Goal: Information Seeking & Learning: Learn about a topic

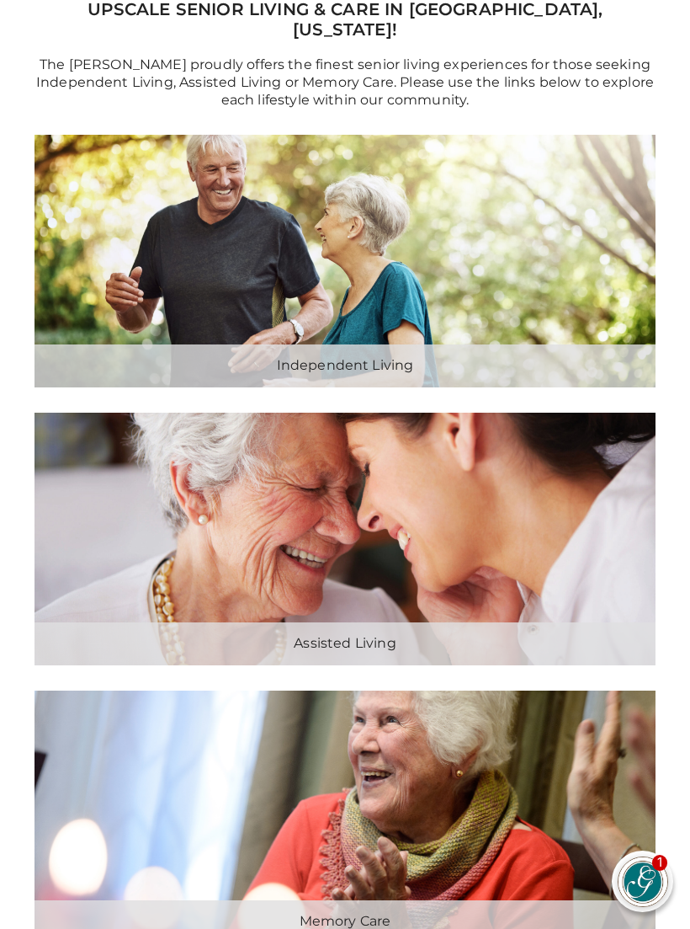
scroll to position [385, 0]
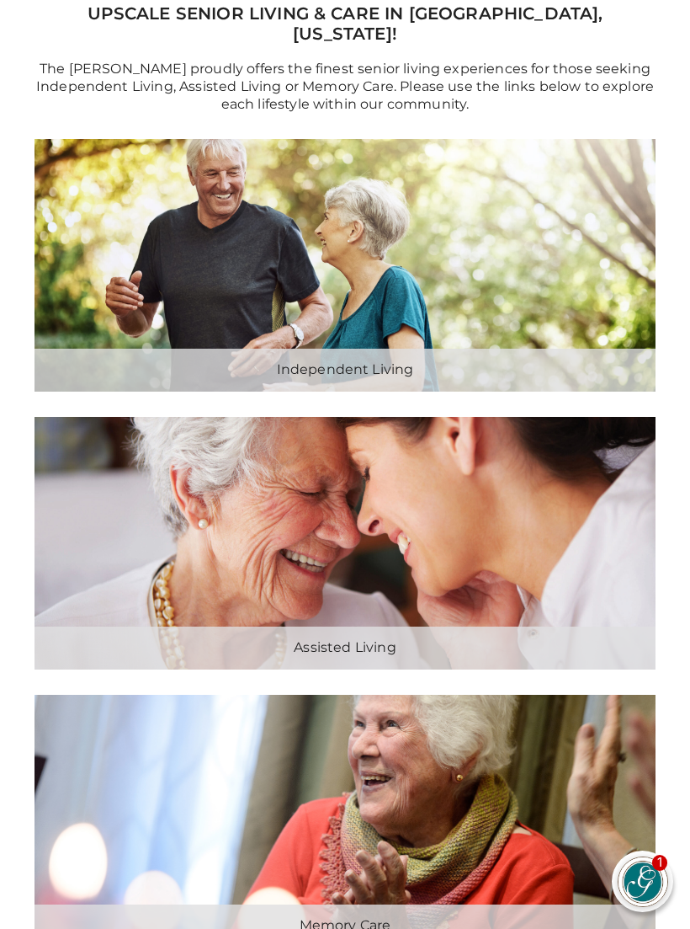
click at [542, 299] on div "Independent Living Explore Independent Living" at bounding box center [345, 265] width 621 height 253
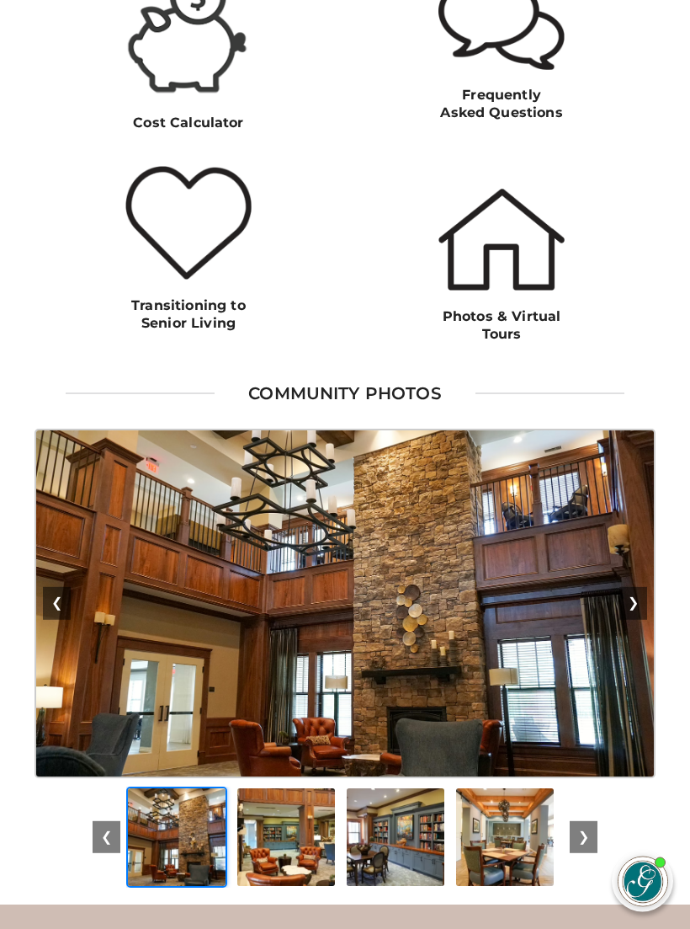
scroll to position [1555, 0]
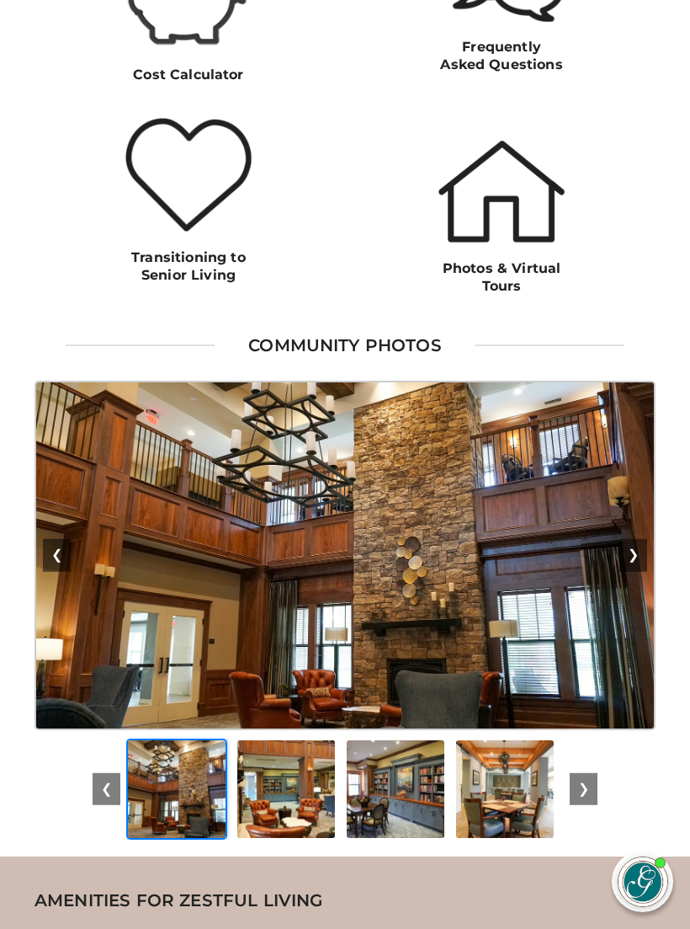
click at [641, 562] on button "❯" at bounding box center [634, 555] width 28 height 32
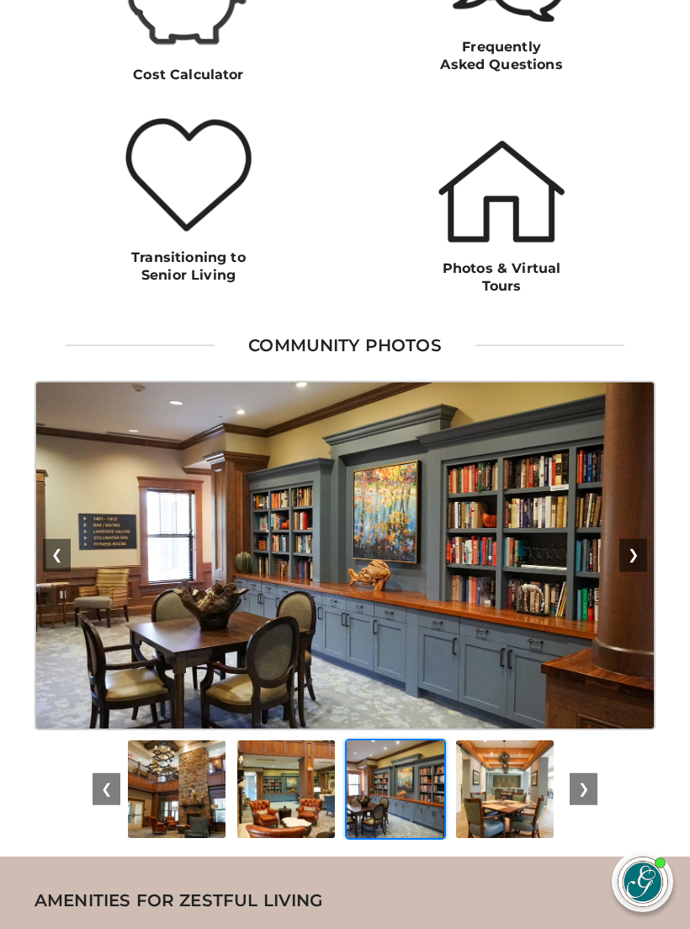
click at [636, 557] on button "❯" at bounding box center [634, 555] width 28 height 32
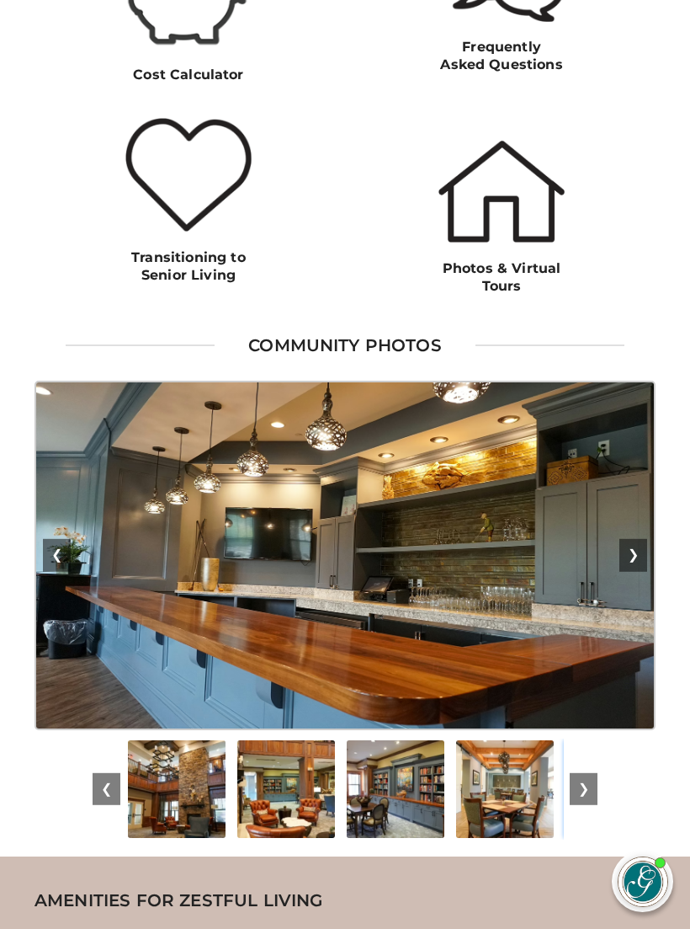
click at [634, 555] on button "❯" at bounding box center [634, 555] width 28 height 32
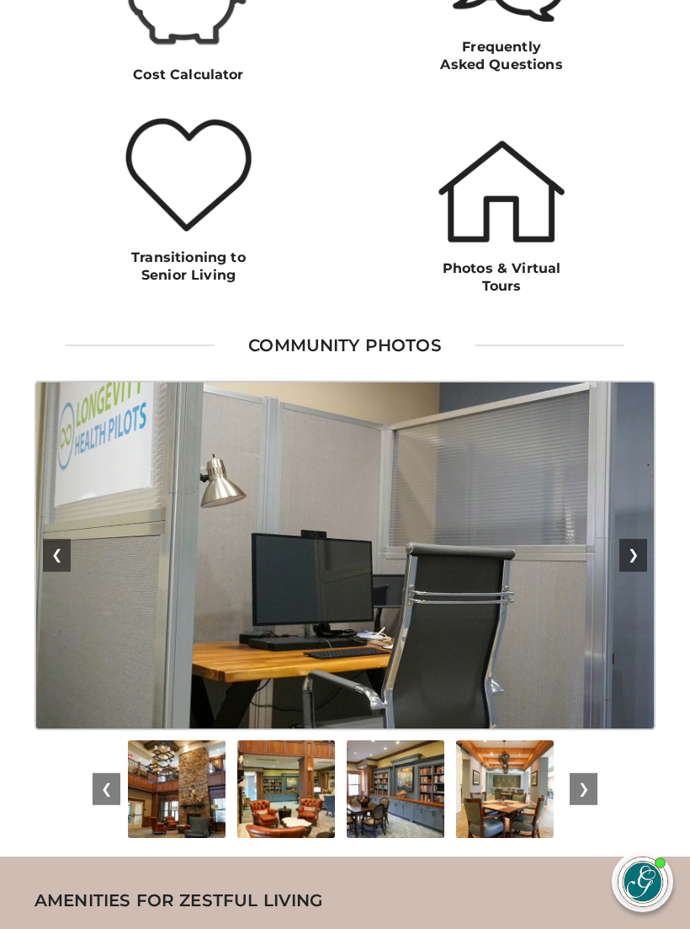
click at [637, 555] on button "❯" at bounding box center [634, 555] width 28 height 32
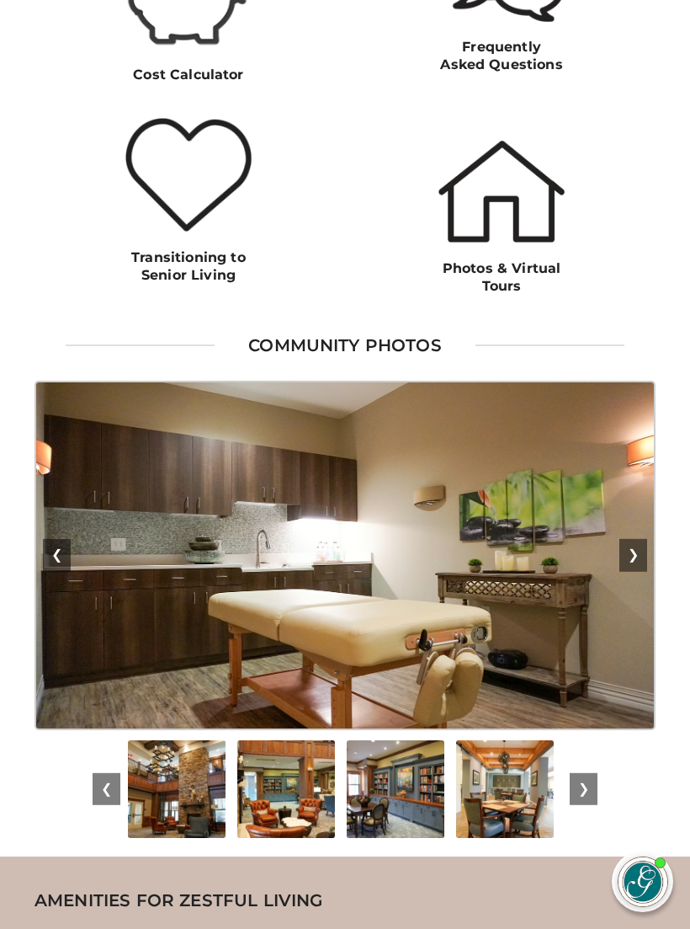
click at [633, 560] on button "❯" at bounding box center [634, 555] width 28 height 32
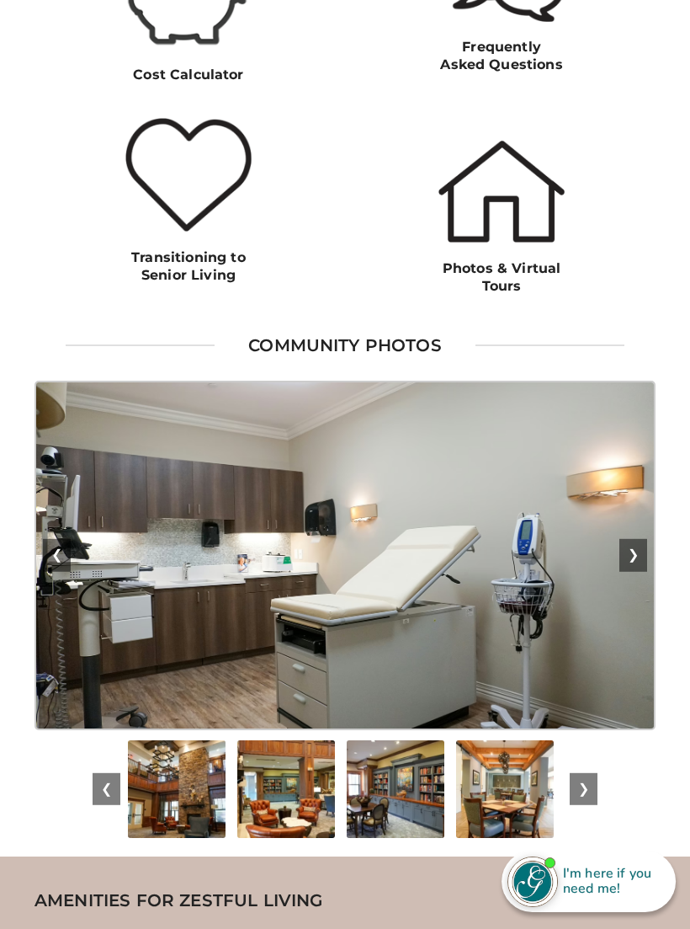
click at [642, 552] on button "❯" at bounding box center [634, 555] width 28 height 32
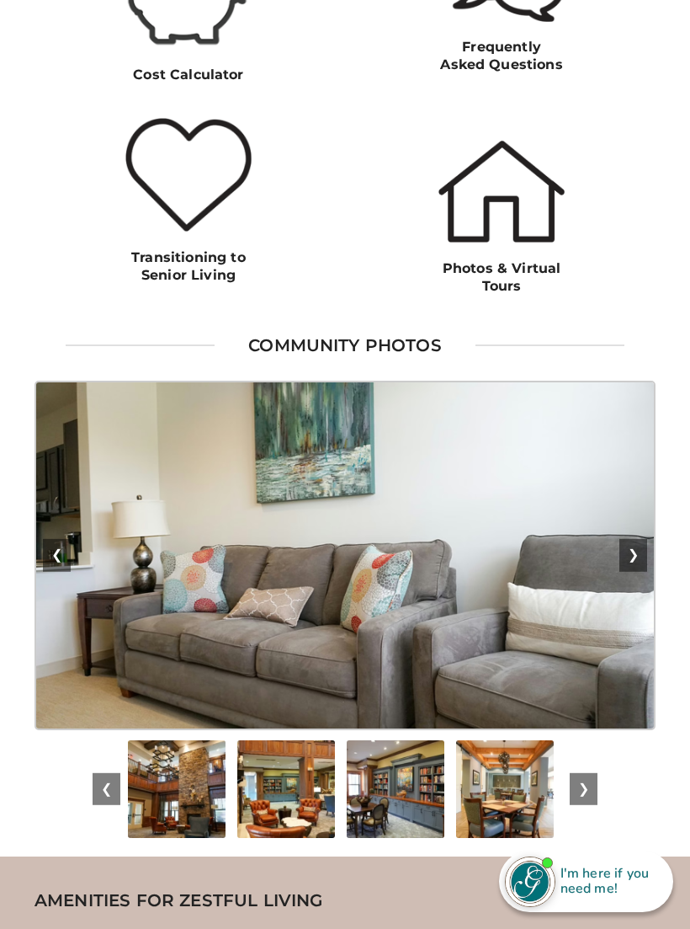
click at [634, 547] on button "❯" at bounding box center [634, 555] width 28 height 32
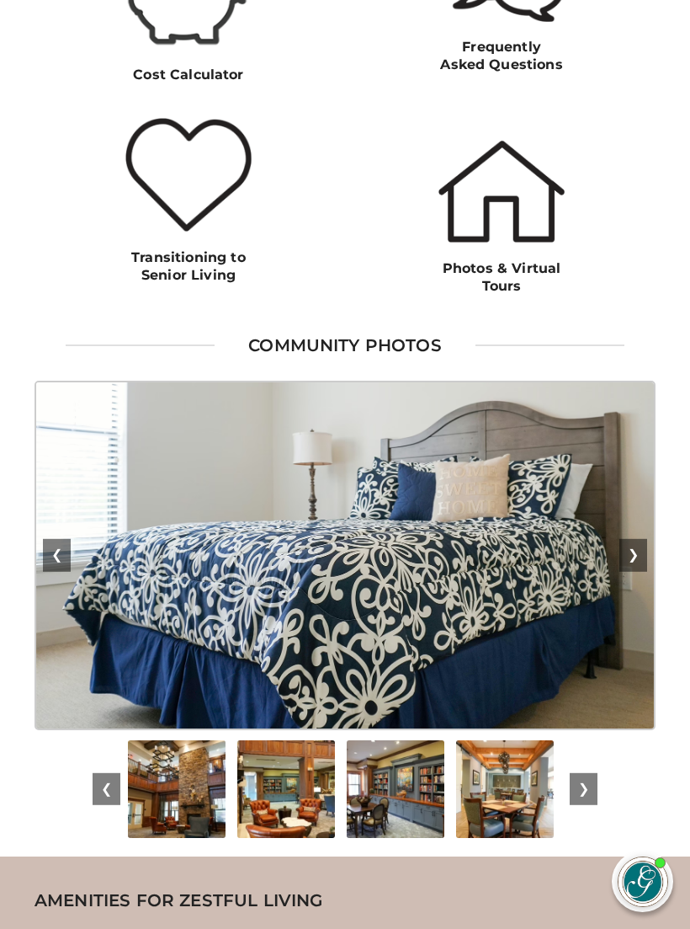
click at [645, 547] on button "❯" at bounding box center [634, 555] width 28 height 32
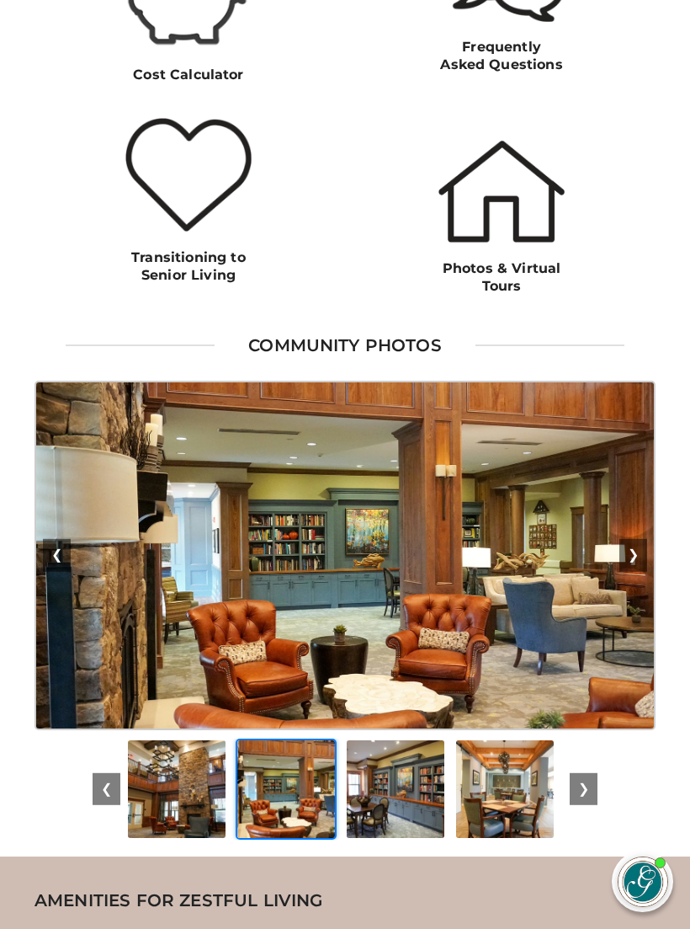
click at [642, 551] on button "❯" at bounding box center [634, 555] width 28 height 32
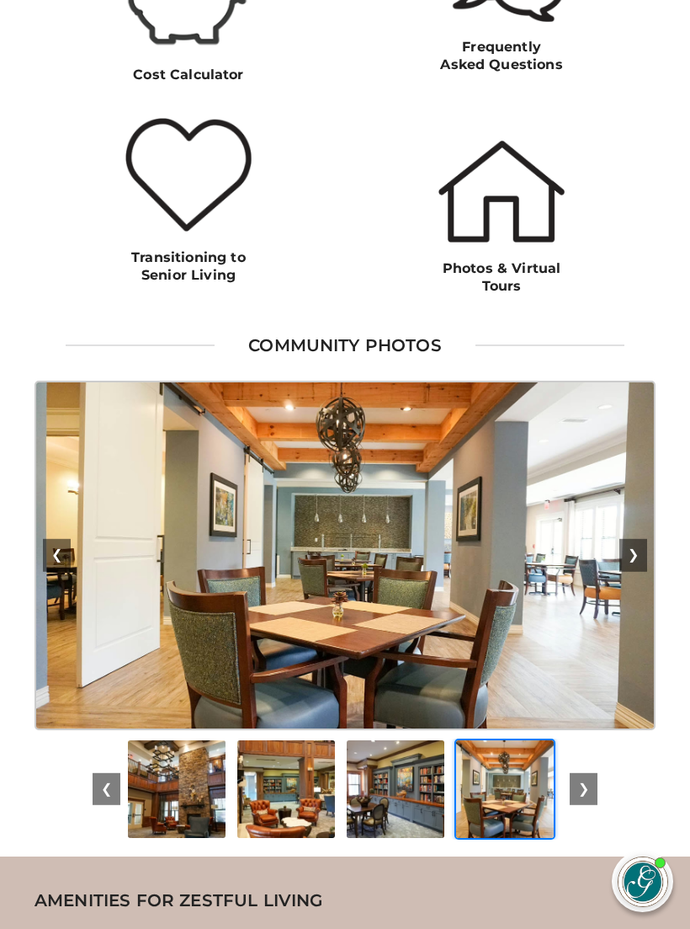
click at [629, 551] on button "❯" at bounding box center [634, 555] width 28 height 32
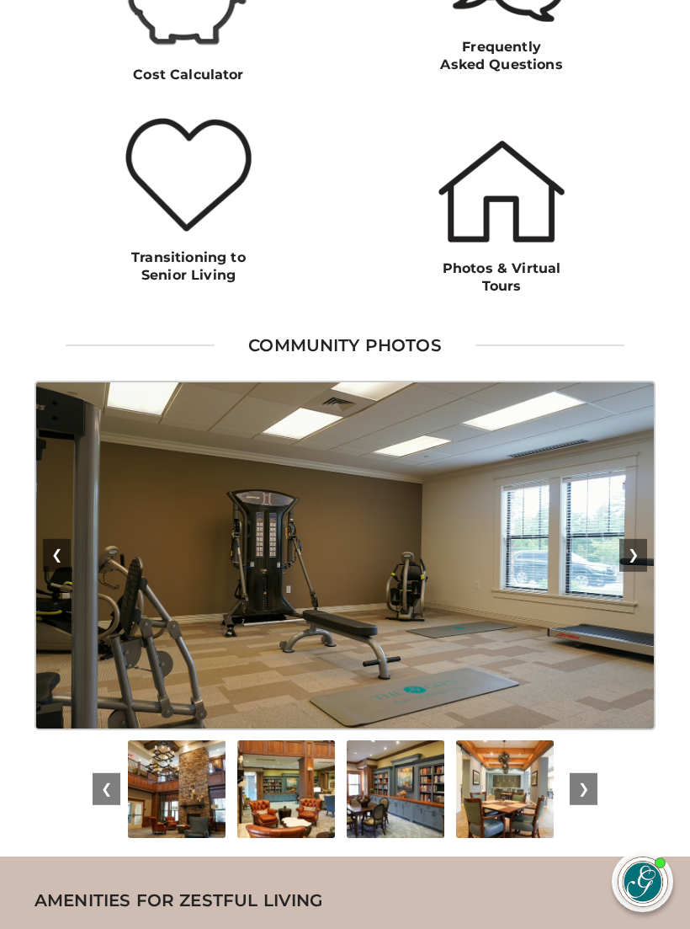
click at [642, 548] on button "❯" at bounding box center [634, 555] width 28 height 32
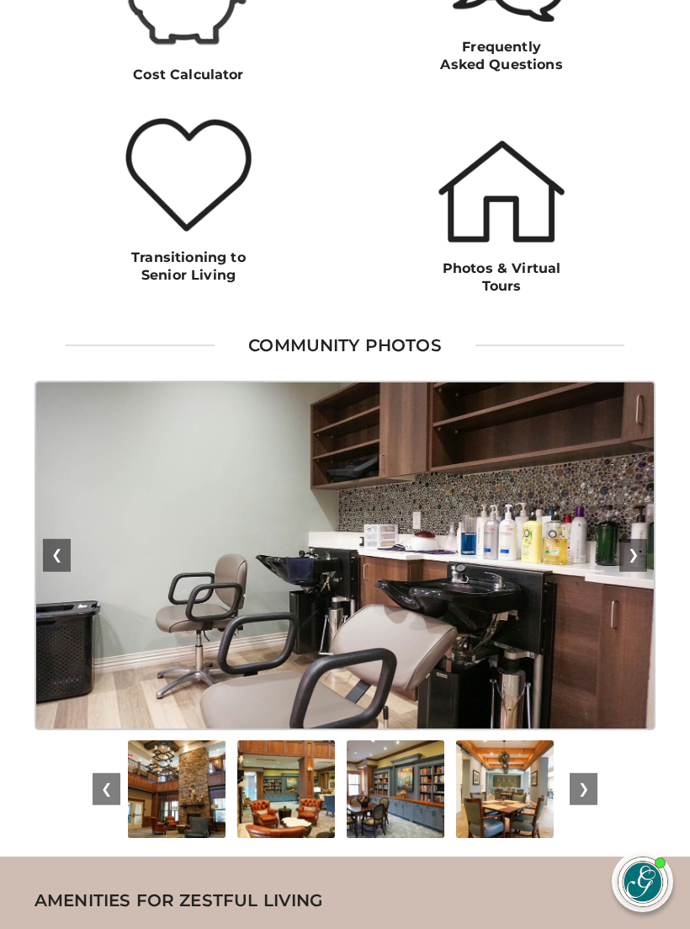
click at [646, 547] on button "❯" at bounding box center [634, 555] width 28 height 32
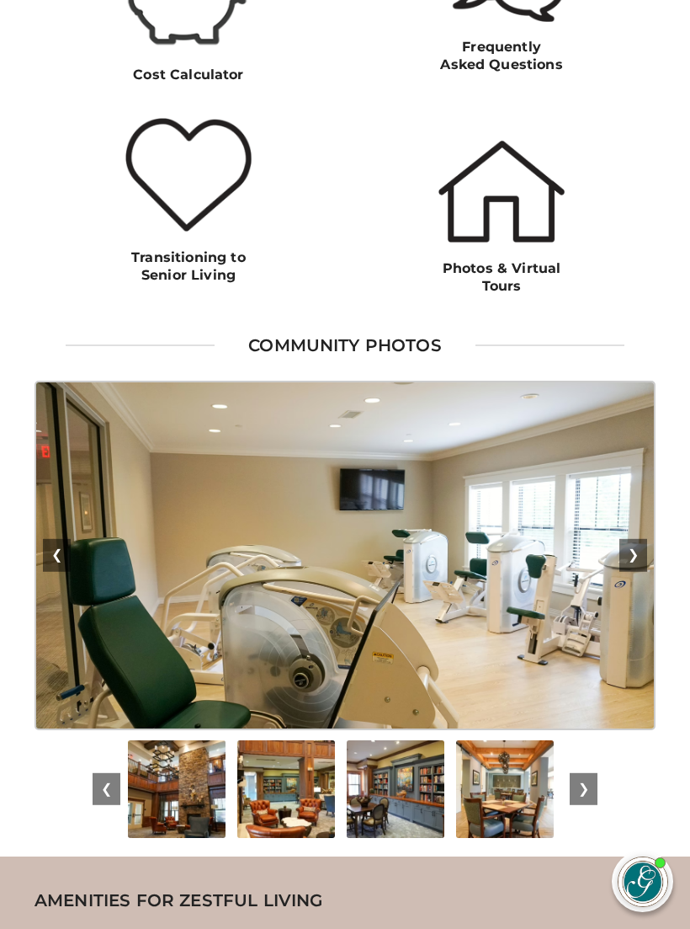
click at [643, 546] on button "❯" at bounding box center [634, 555] width 28 height 32
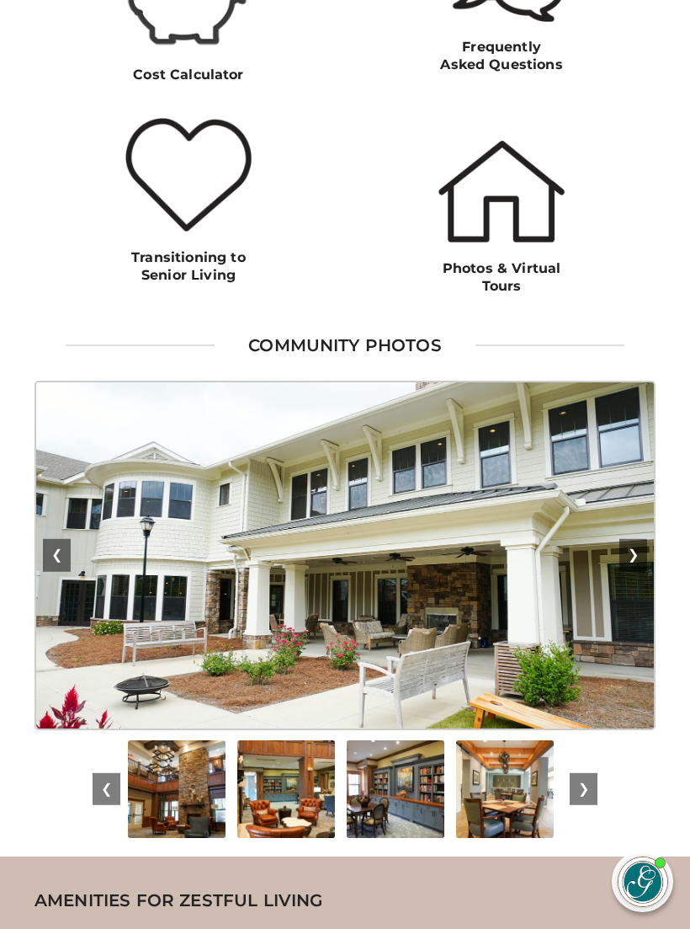
click at [637, 541] on button "❯" at bounding box center [634, 555] width 28 height 32
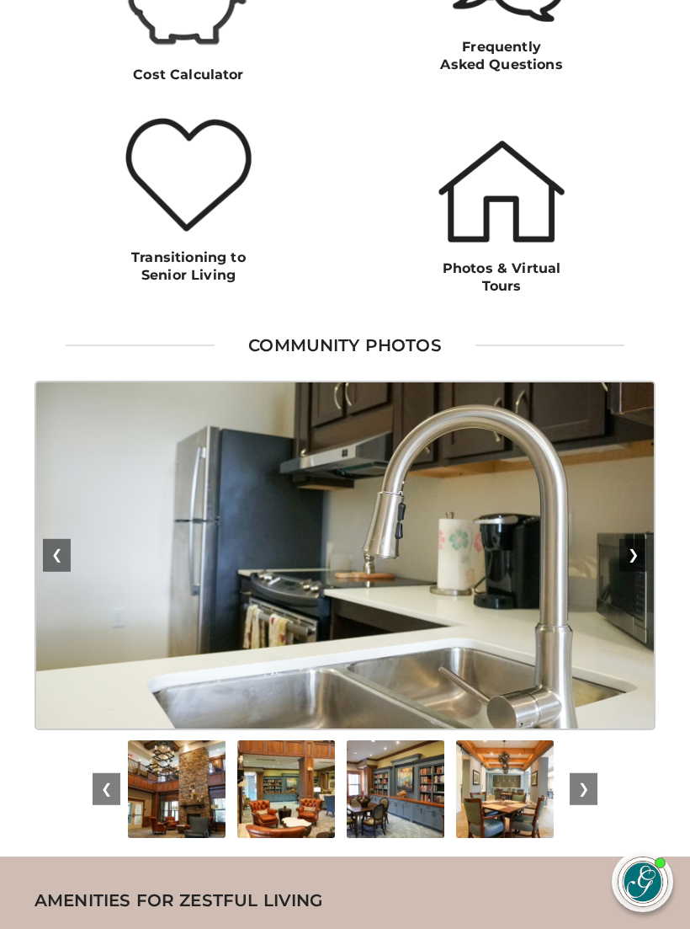
click at [634, 553] on button "❯" at bounding box center [634, 555] width 28 height 32
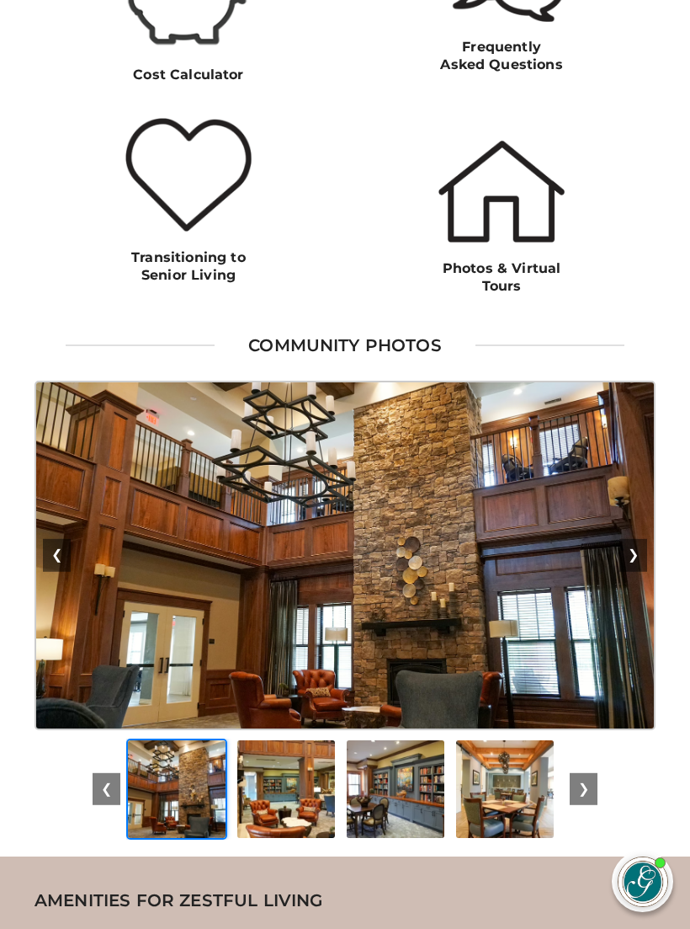
click at [209, 164] on img at bounding box center [188, 175] width 126 height 115
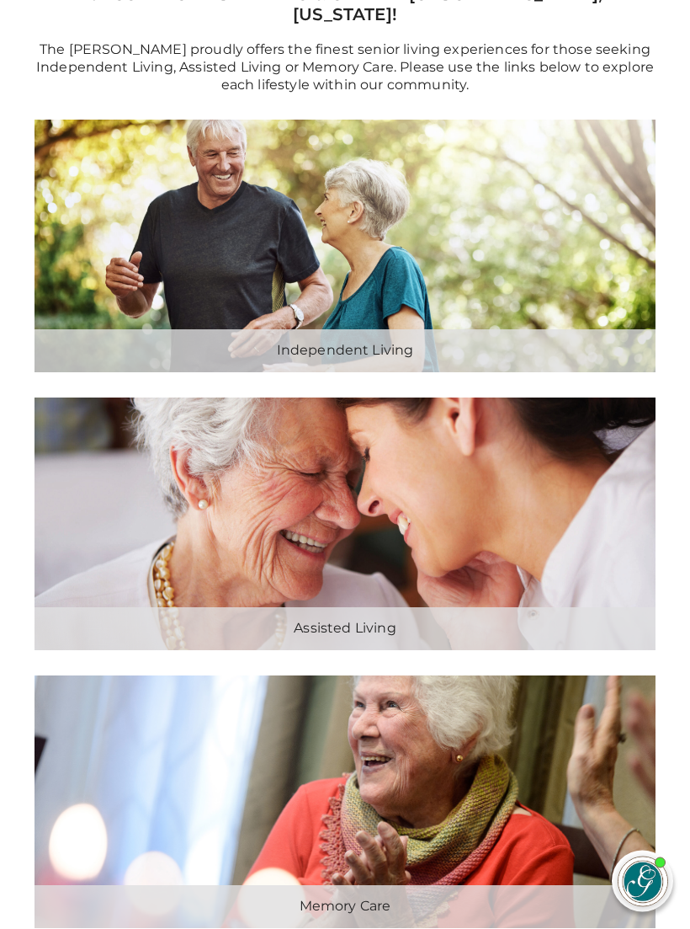
scroll to position [386, 0]
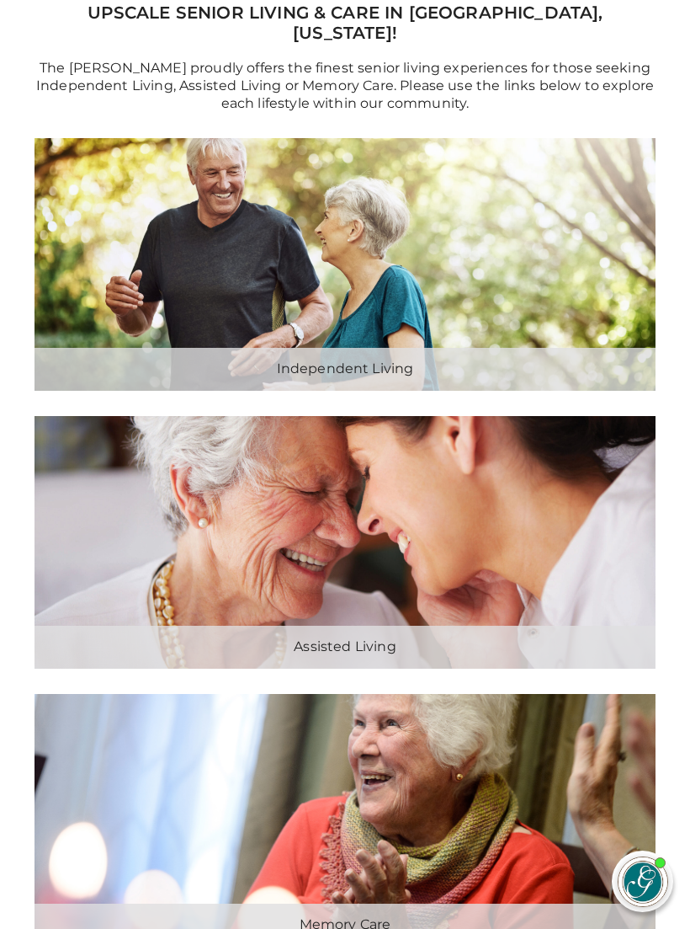
click at [390, 349] on div "Independent Living" at bounding box center [345, 369] width 621 height 43
click at [0, 0] on link "Explore Independent Living" at bounding box center [0, 0] width 0 height 0
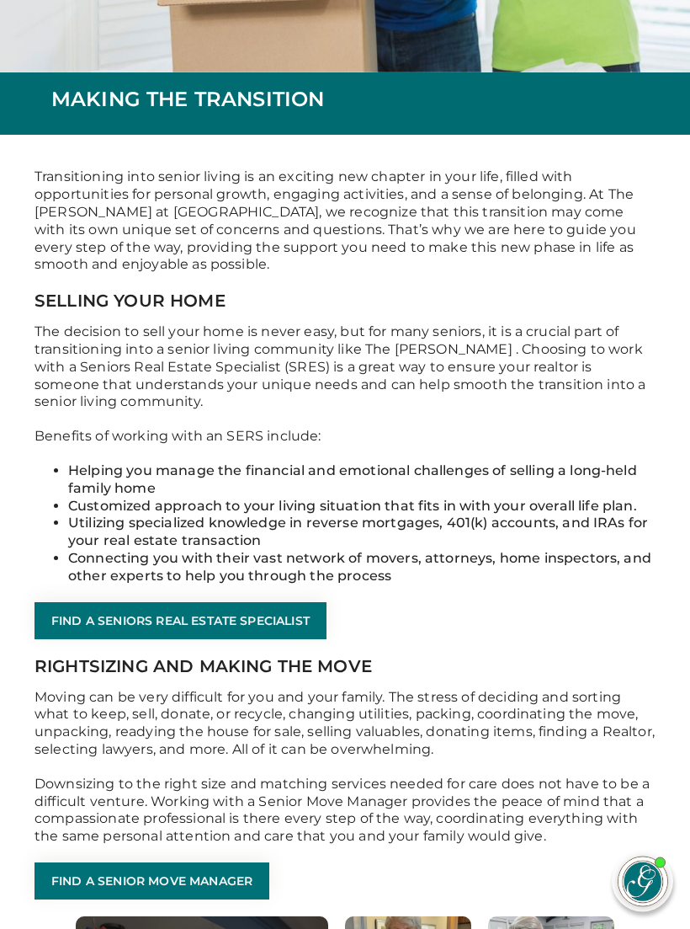
scroll to position [433, 0]
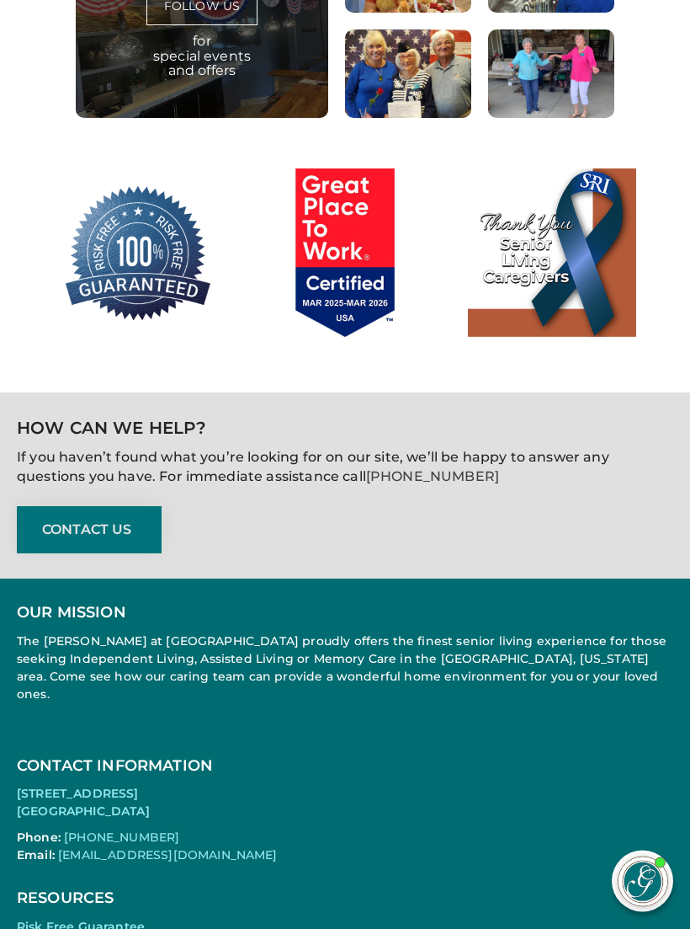
scroll to position [5948, 0]
